Goal: Task Accomplishment & Management: Manage account settings

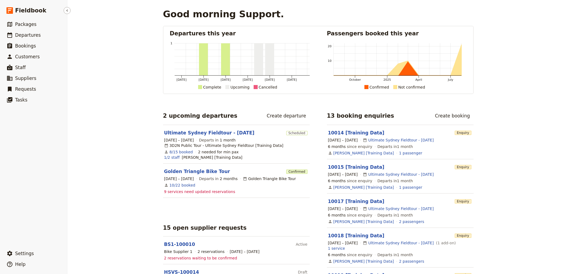
click at [45, 246] on div "​ Settings ​ Help" at bounding box center [33, 258] width 67 height 24
click at [52, 249] on button "​ Settings" at bounding box center [33, 253] width 67 height 11
click at [104, 254] on span "Sign out" at bounding box center [95, 253] width 44 height 5
